Goal: Transaction & Acquisition: Purchase product/service

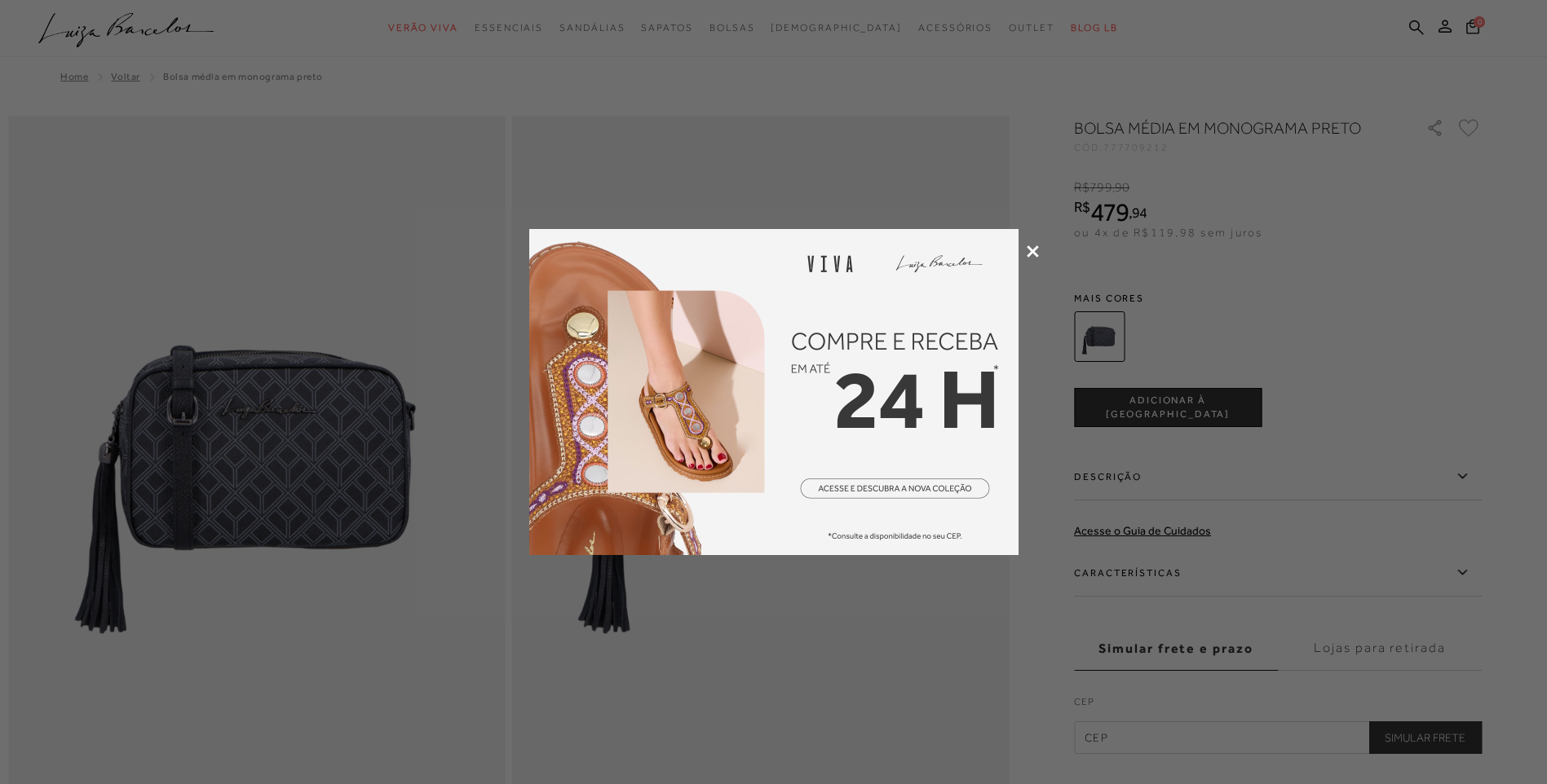
click at [1031, 253] on icon at bounding box center [1032, 250] width 12 height 12
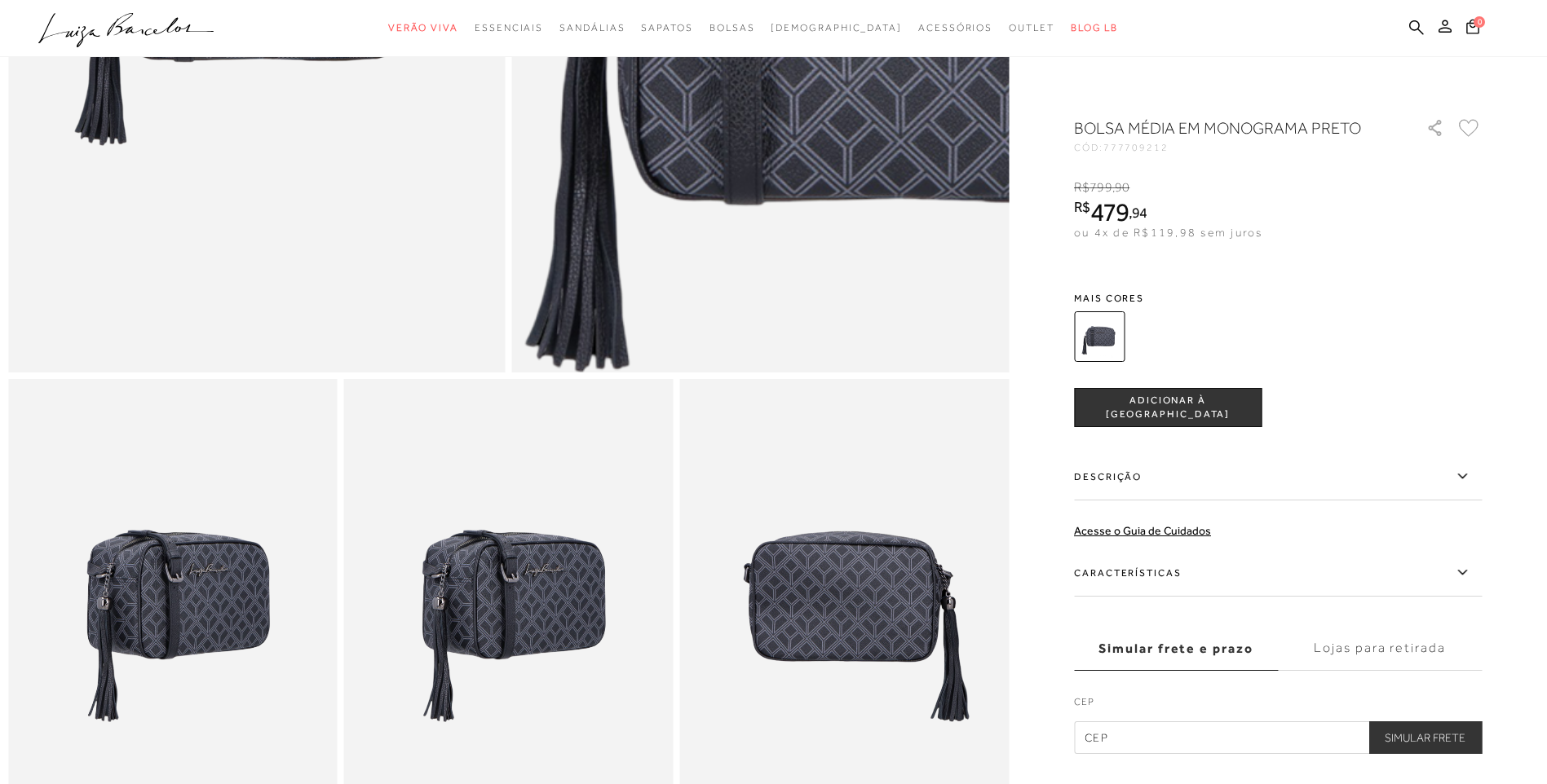
scroll to position [489, 0]
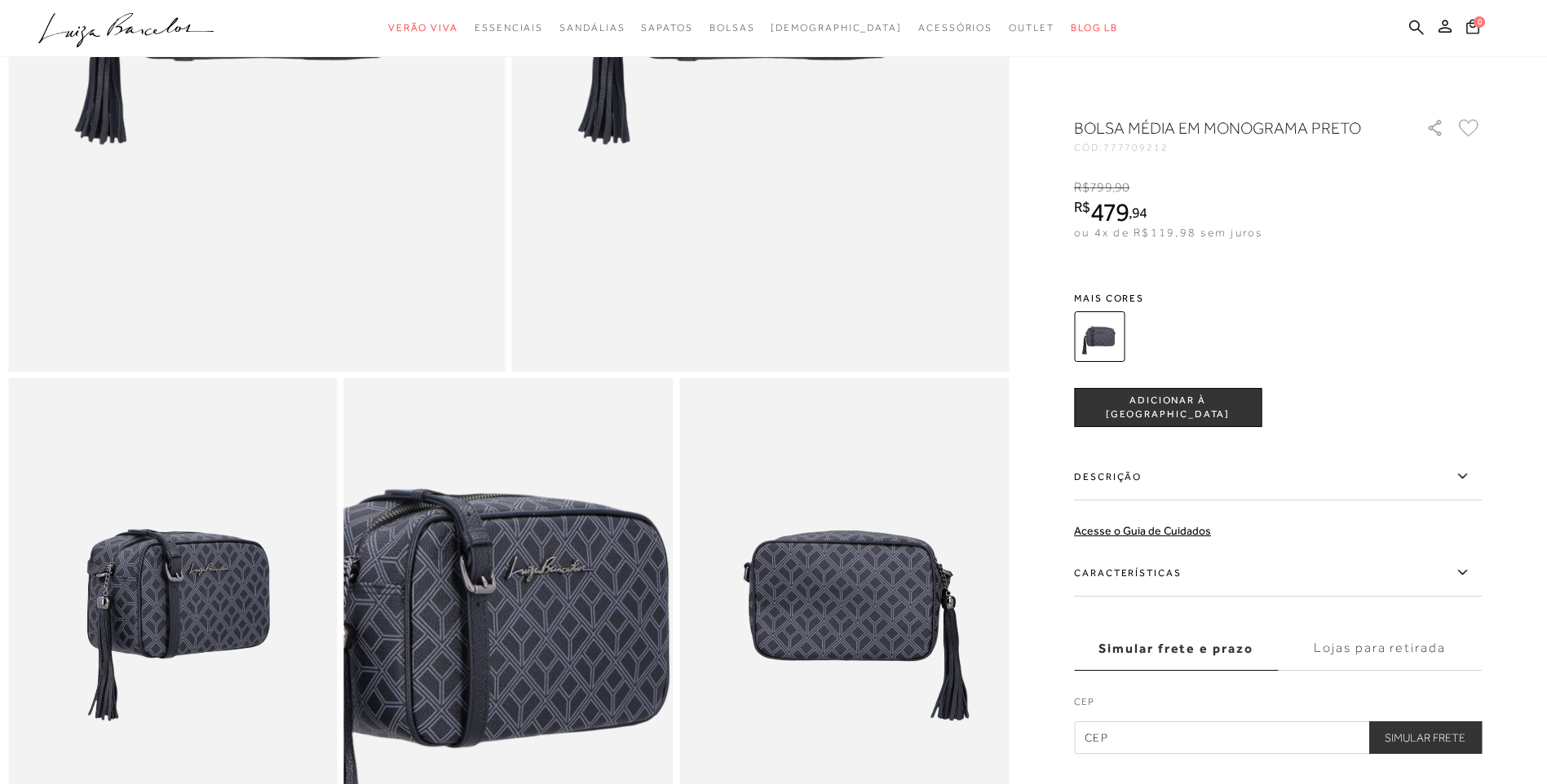
click at [542, 581] on img at bounding box center [475, 681] width 658 height 987
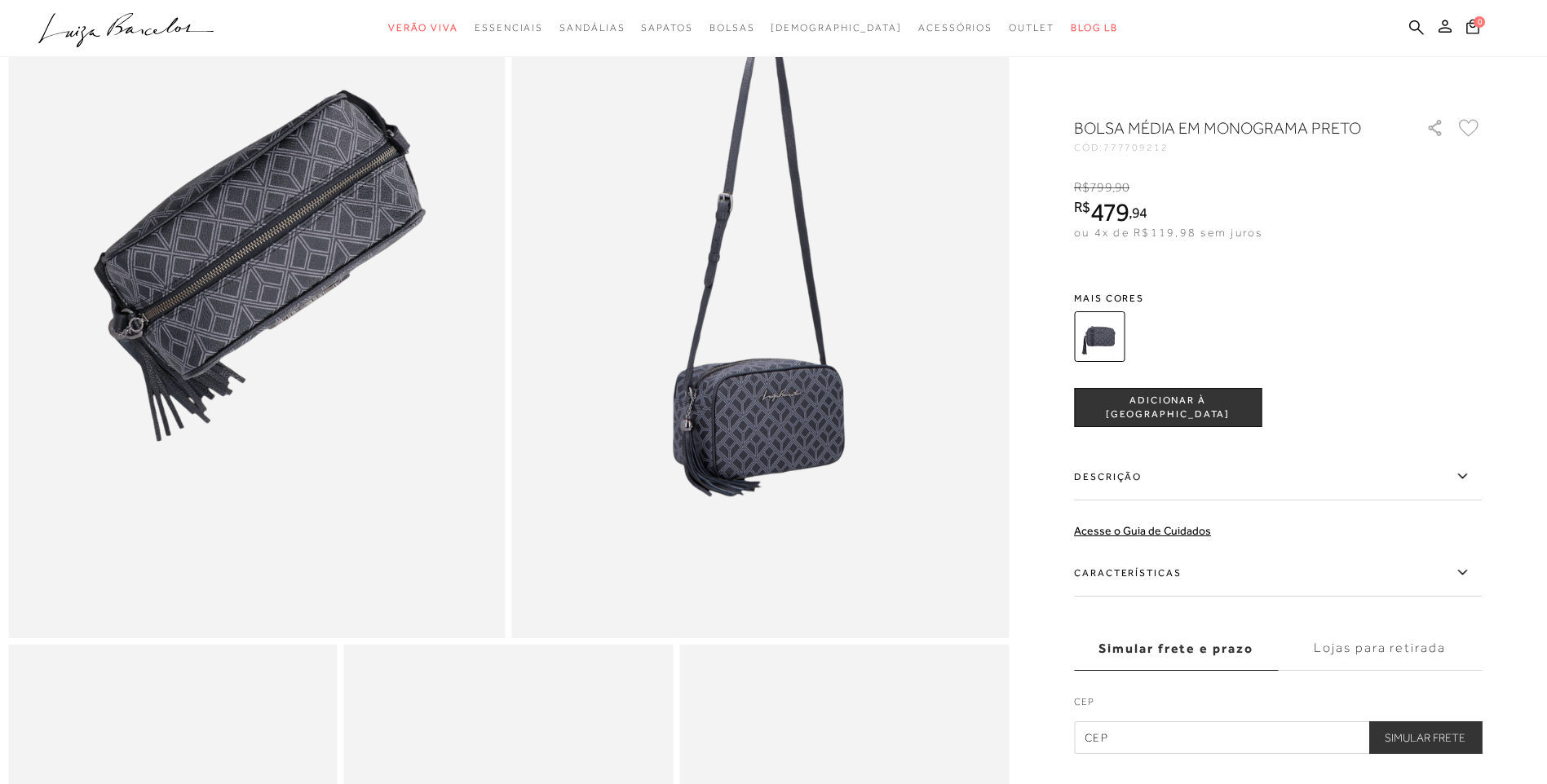
scroll to position [1237, 0]
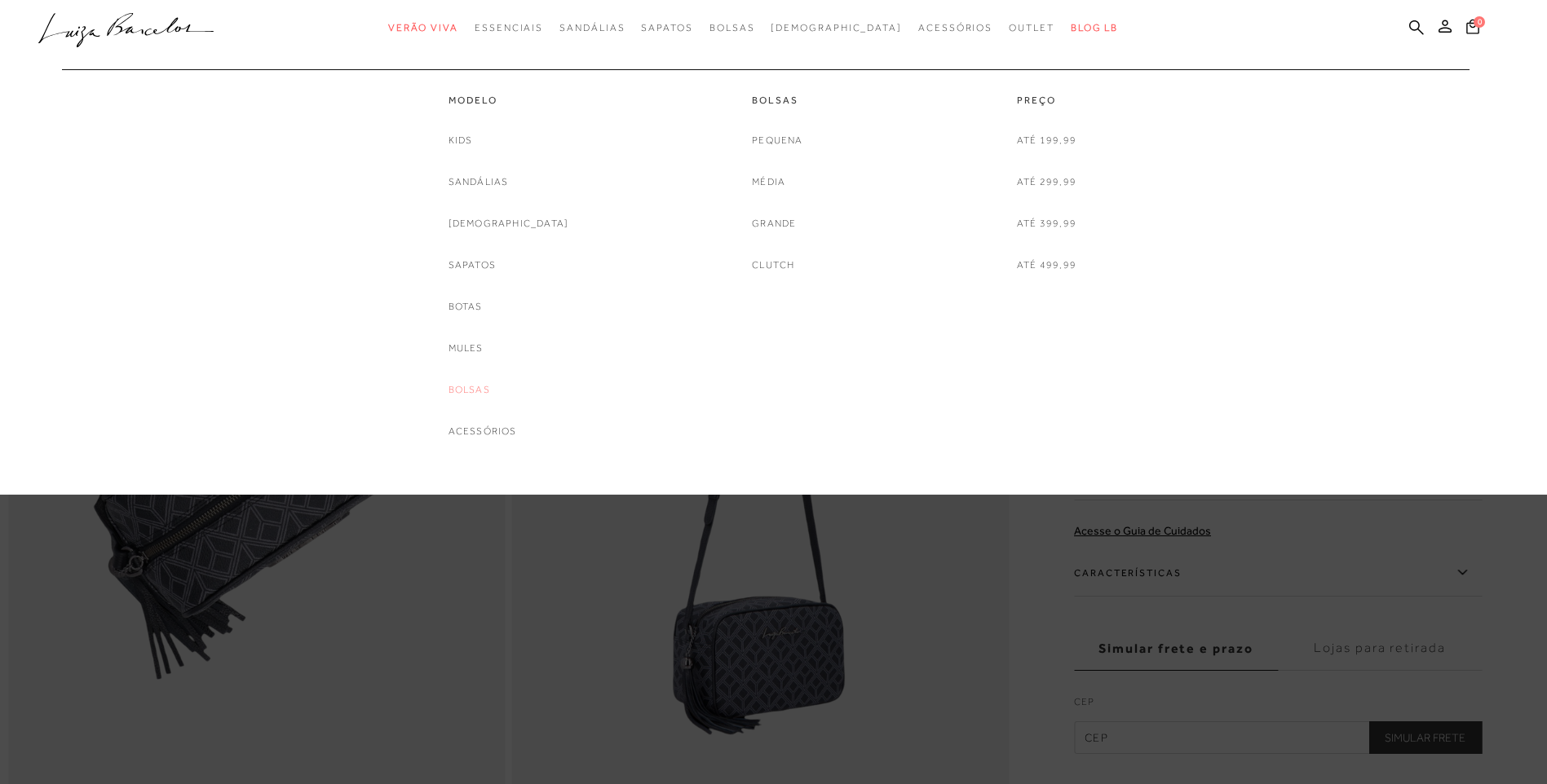
click at [490, 390] on link "Bolsas" at bounding box center [469, 390] width 42 height 17
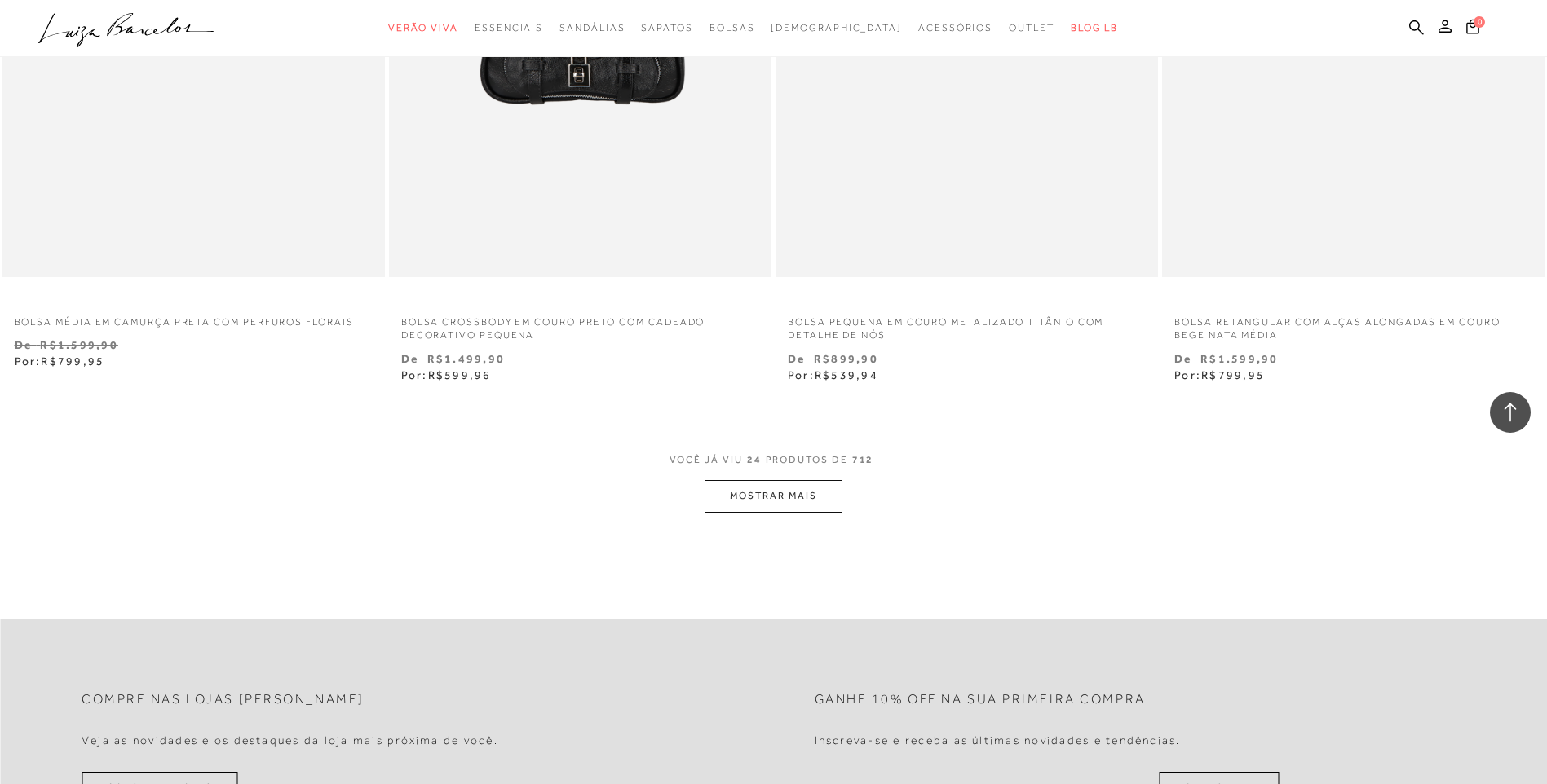
scroll to position [3913, 0]
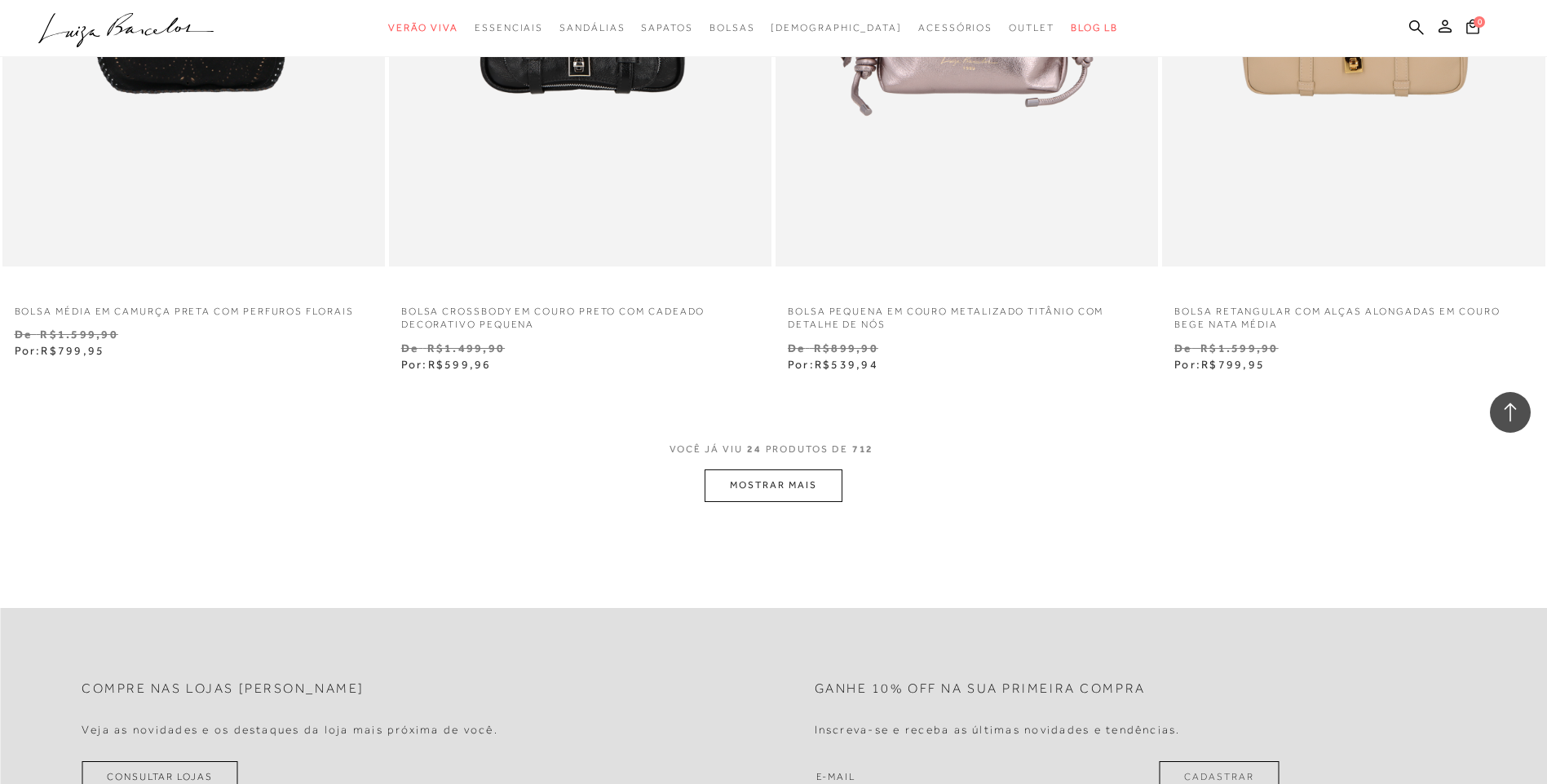
click at [791, 483] on button "MOSTRAR MAIS" at bounding box center [773, 485] width 137 height 32
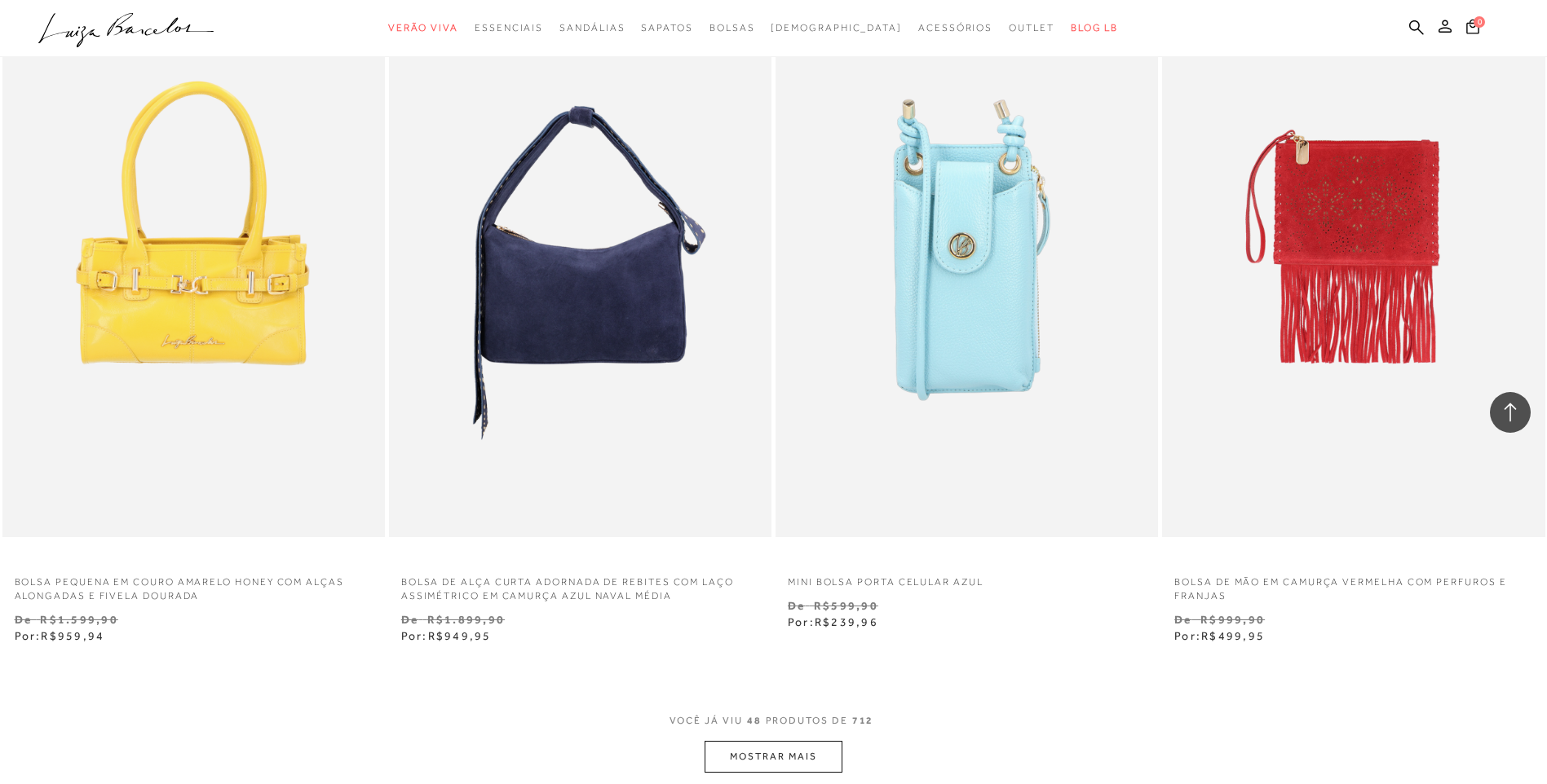
scroll to position [7825, 0]
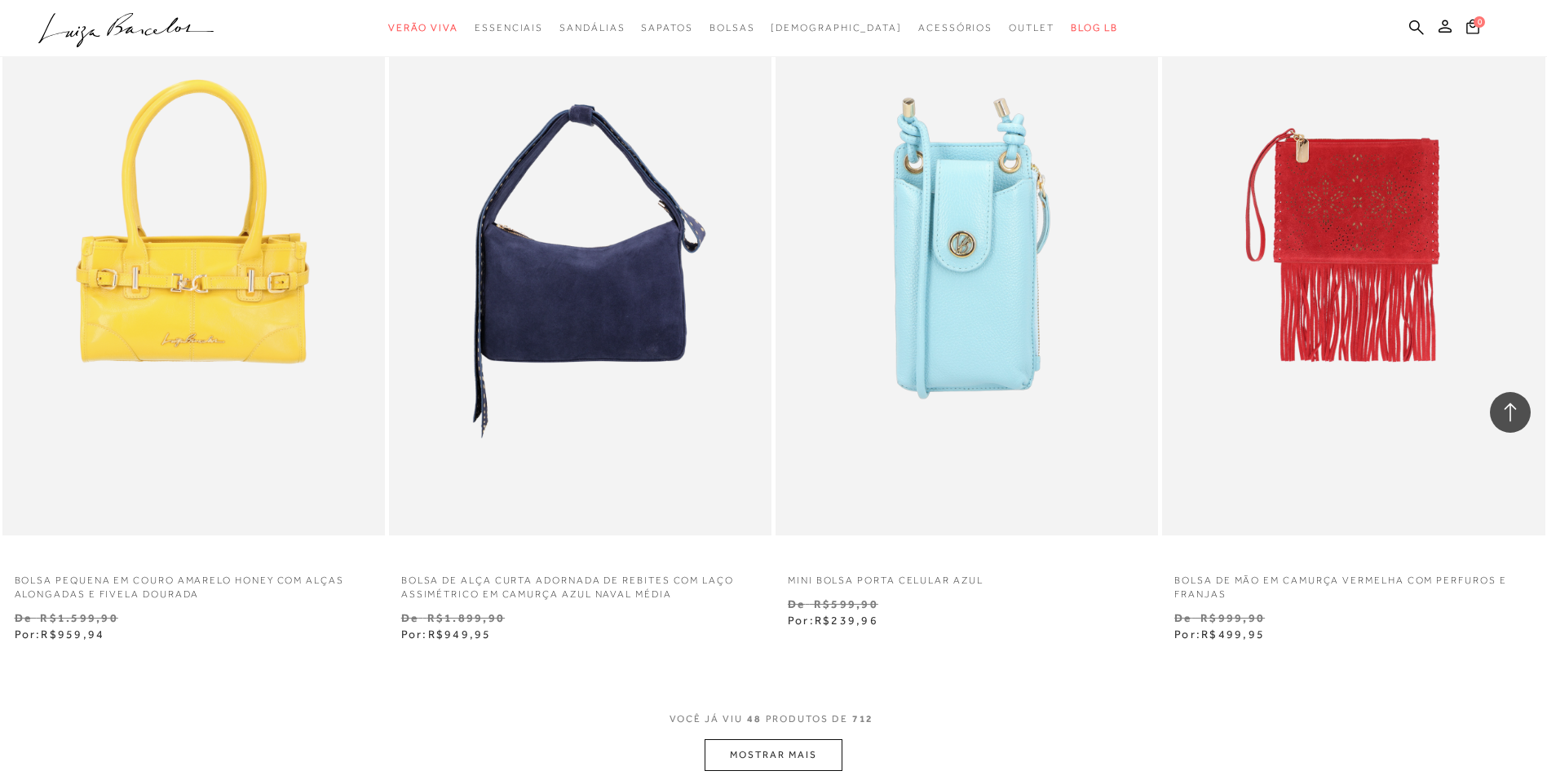
click at [809, 762] on button "MOSTRAR MAIS" at bounding box center [773, 755] width 137 height 32
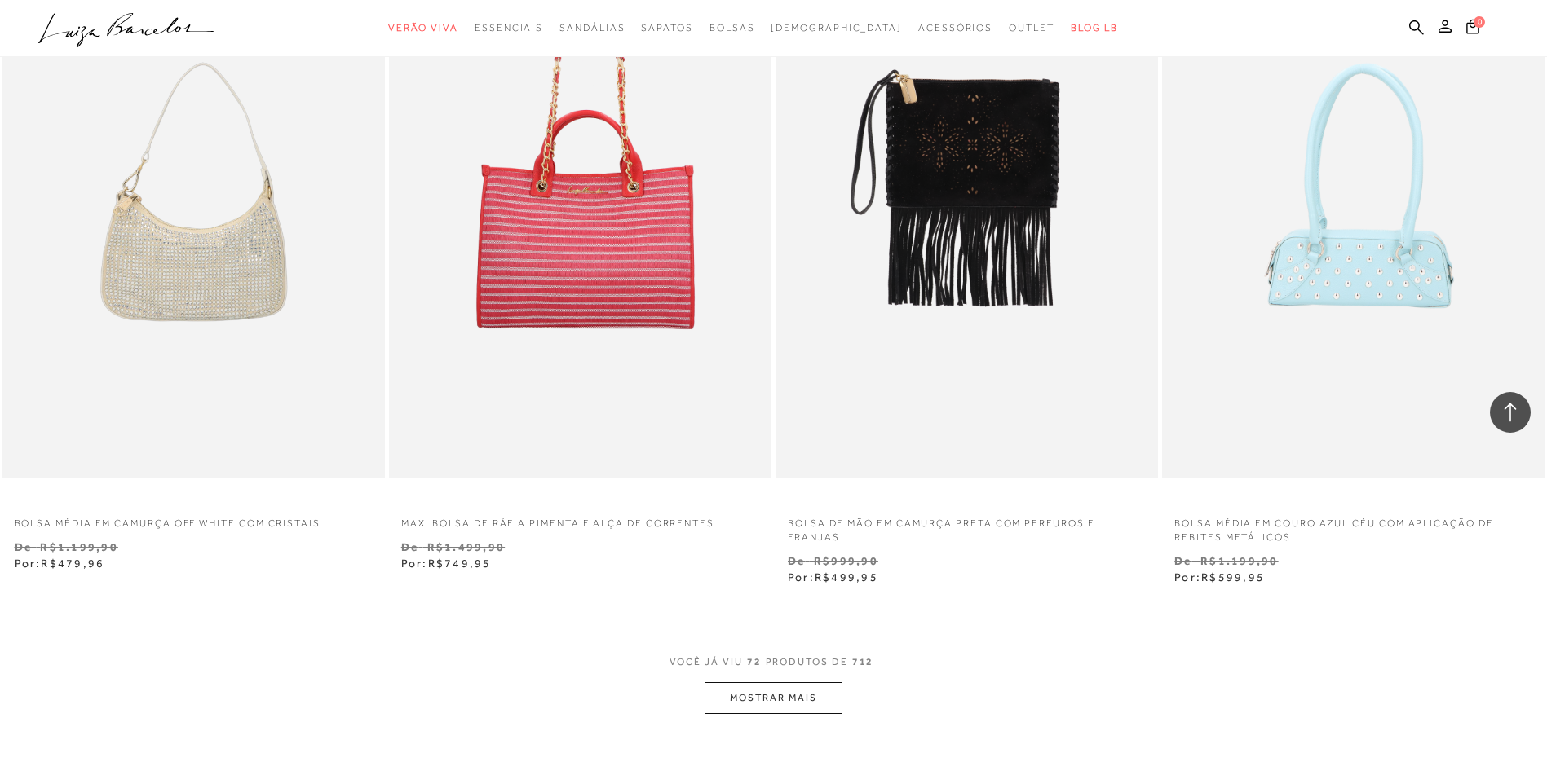
scroll to position [12470, 0]
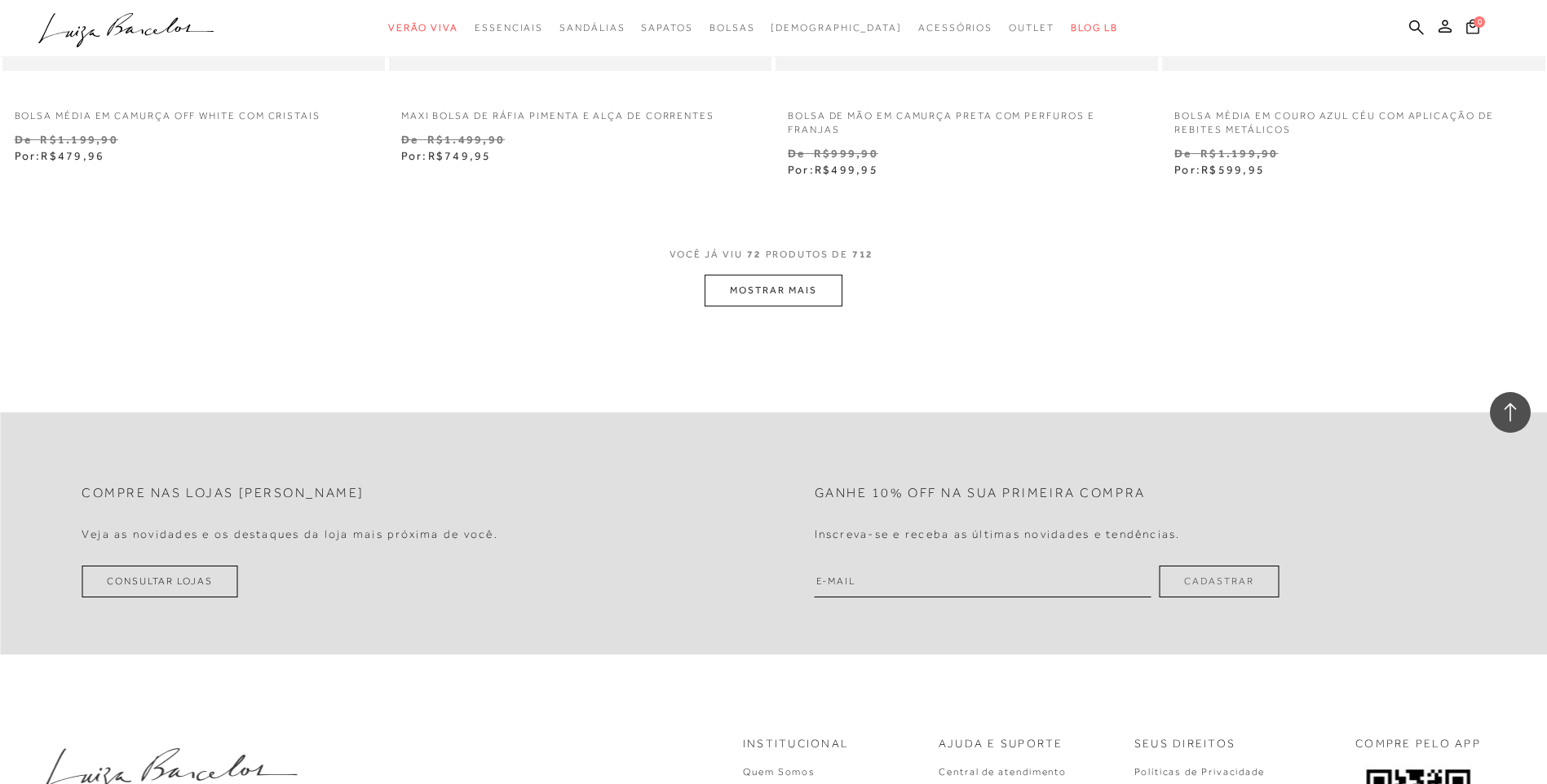
click at [789, 300] on button "MOSTRAR MAIS" at bounding box center [773, 290] width 137 height 32
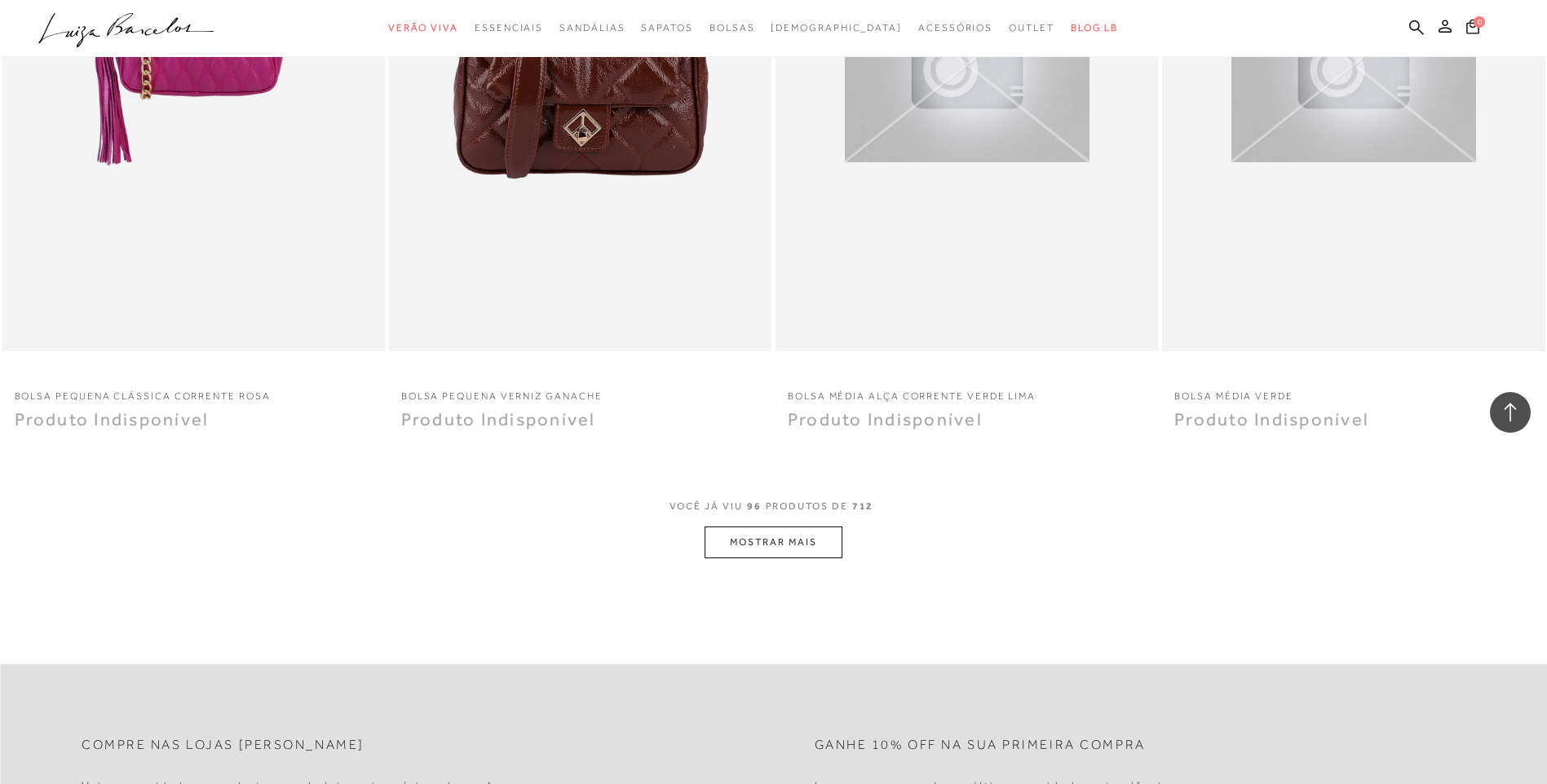
scroll to position [16302, 0]
